Goal: Task Accomplishment & Management: Manage account settings

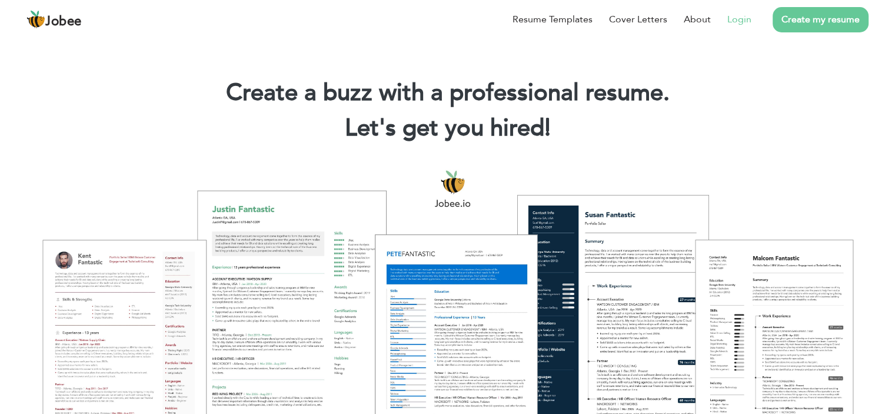
click at [742, 21] on link "Login" at bounding box center [740, 19] width 24 height 14
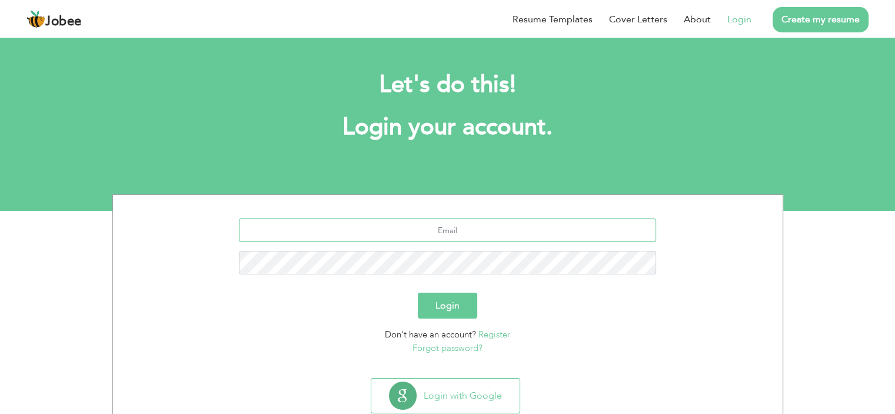
click at [456, 228] on input "text" at bounding box center [447, 230] width 417 height 24
type input "universalstudyadvisors1@gmail.com"
click at [418, 293] on button "Login" at bounding box center [447, 306] width 59 height 26
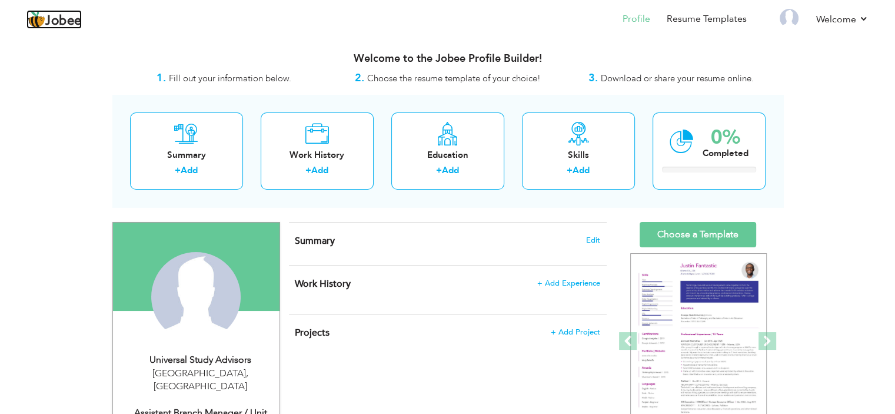
click at [67, 15] on span "Jobee" at bounding box center [63, 21] width 37 height 13
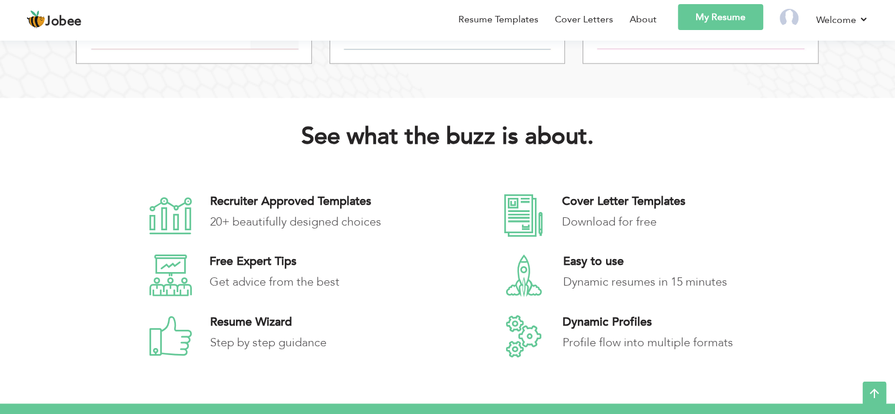
scroll to position [1884, 0]
